Goal: Information Seeking & Learning: Learn about a topic

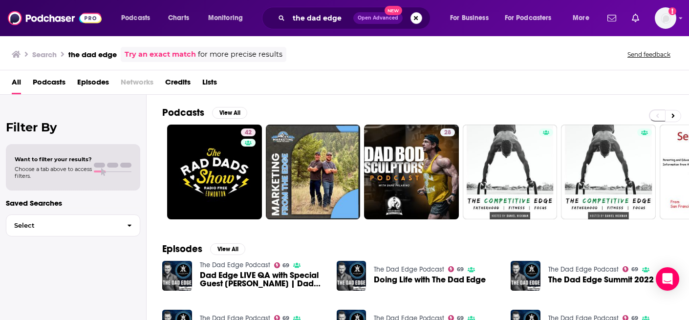
click at [412, 18] on button "Search podcasts, credits, & more..." at bounding box center [417, 18] width 12 height 12
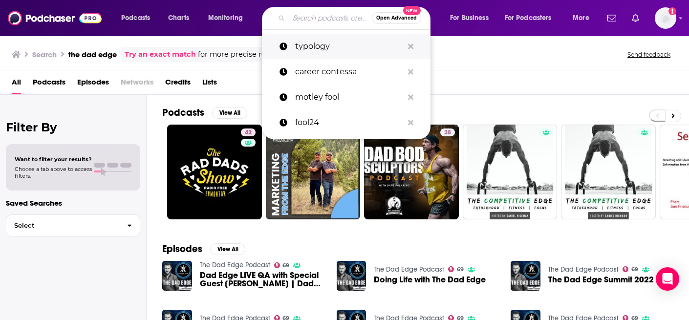
click at [333, 41] on p "typology" at bounding box center [349, 46] width 108 height 25
type input "typology"
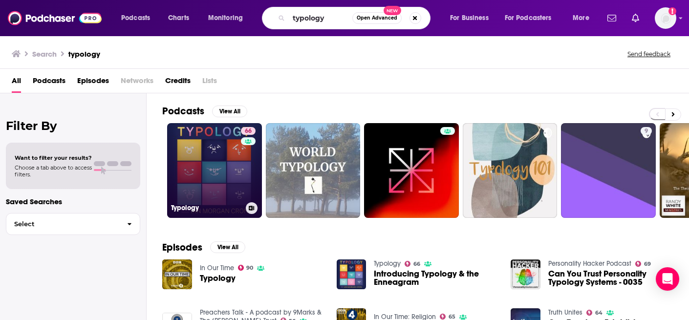
click at [234, 159] on link "66 Typology" at bounding box center [214, 170] width 95 height 95
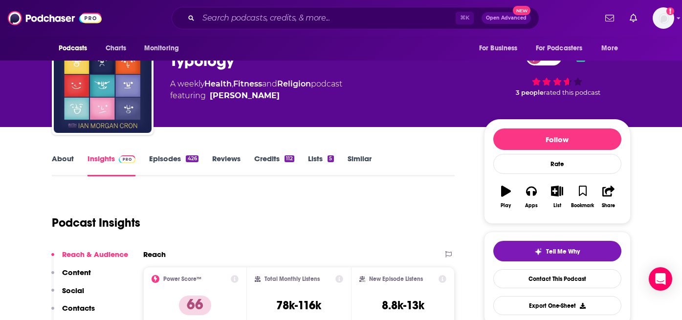
scroll to position [33, 0]
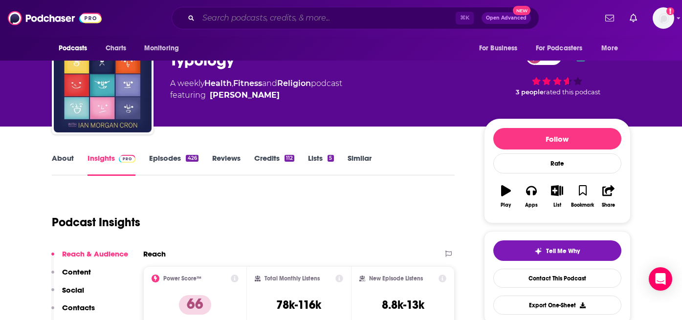
click at [319, 17] on input "Search podcasts, credits, & more..." at bounding box center [326, 18] width 257 height 16
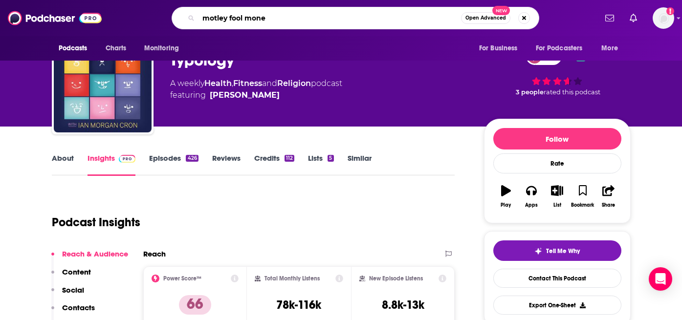
type input "motley fool money"
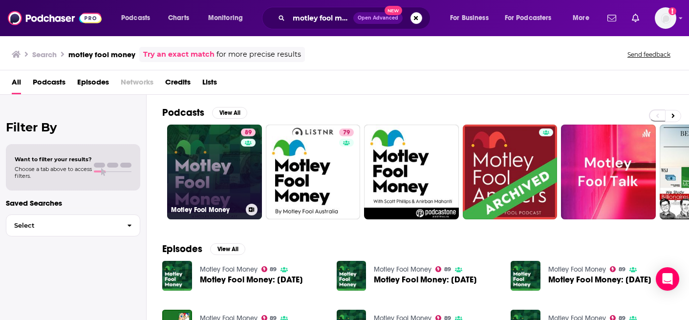
click at [195, 183] on link "89 Motley Fool Money" at bounding box center [214, 172] width 95 height 95
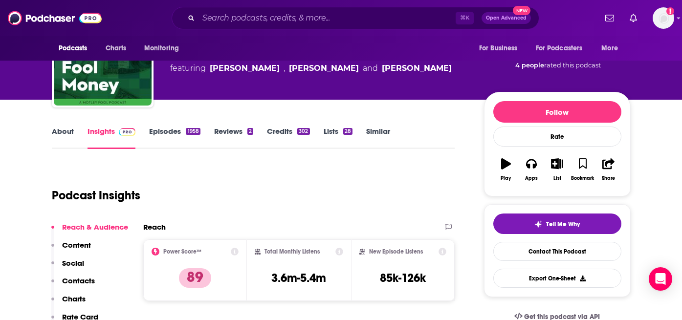
scroll to position [102, 0]
